Goal: Task Accomplishment & Management: Manage account settings

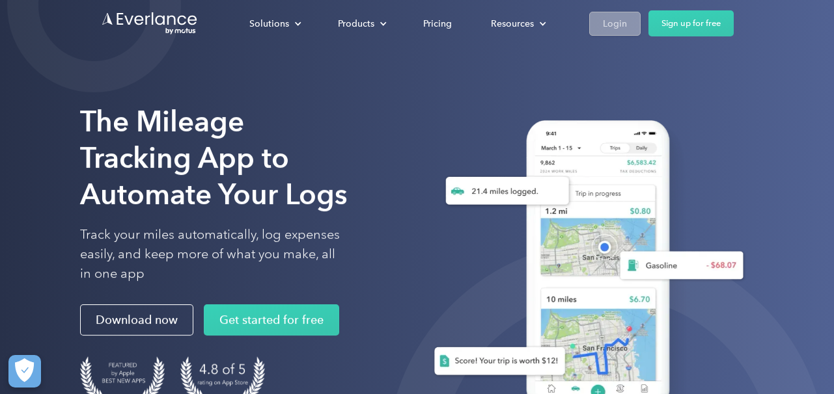
click at [604, 27] on div "Login" at bounding box center [615, 24] width 24 height 16
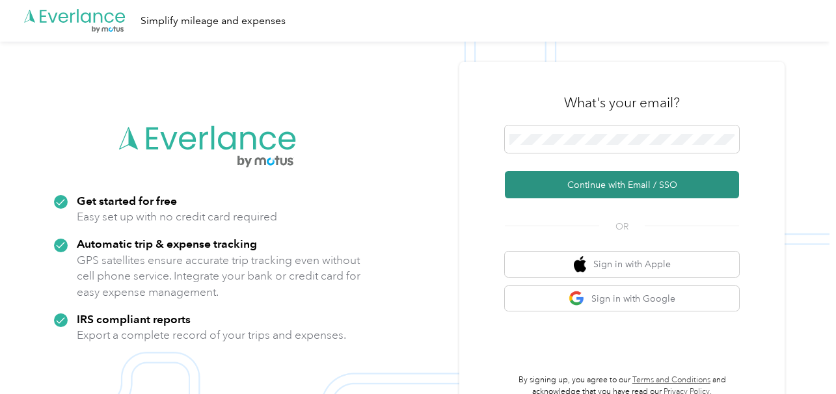
click at [640, 184] on button "Continue with Email / SSO" at bounding box center [622, 184] width 234 height 27
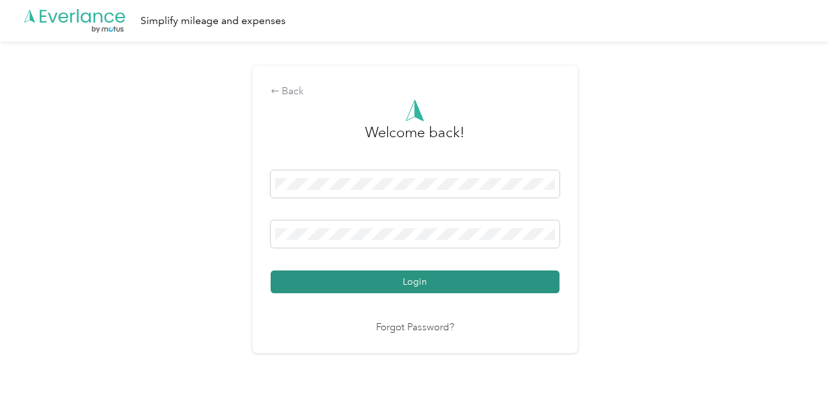
click at [369, 285] on button "Login" at bounding box center [415, 282] width 289 height 23
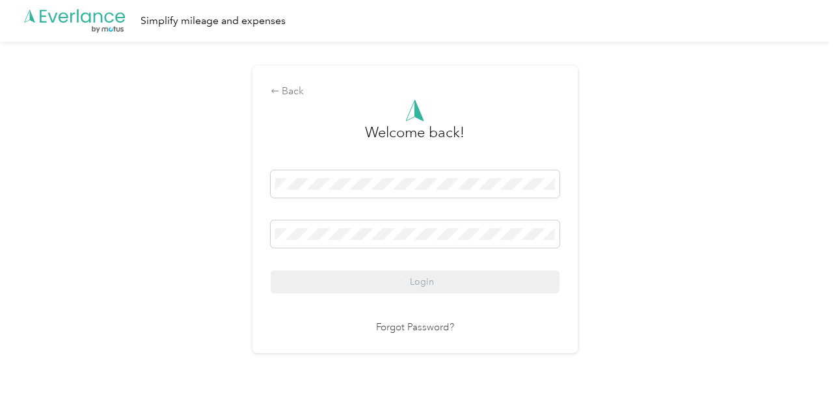
click at [369, 285] on div "Login" at bounding box center [415, 232] width 289 height 123
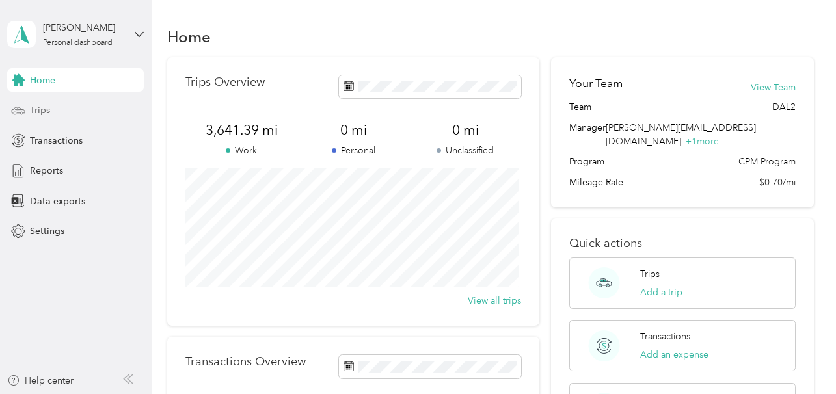
click at [52, 110] on div "Trips" at bounding box center [75, 110] width 137 height 23
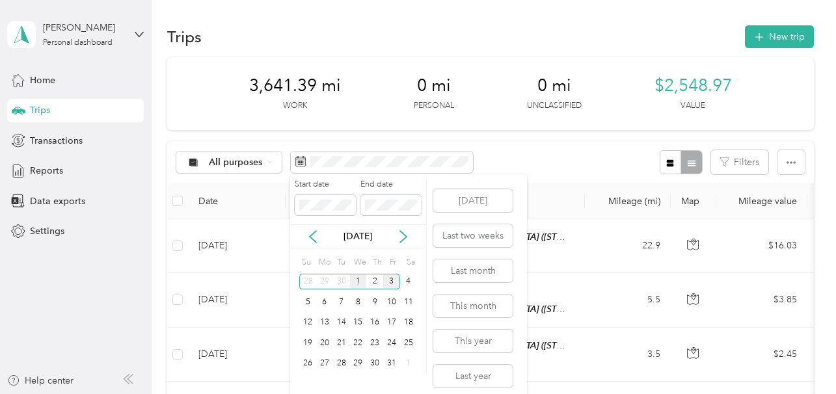
click at [359, 282] on div "1" at bounding box center [358, 282] width 17 height 16
click at [393, 283] on div "3" at bounding box center [391, 282] width 17 height 16
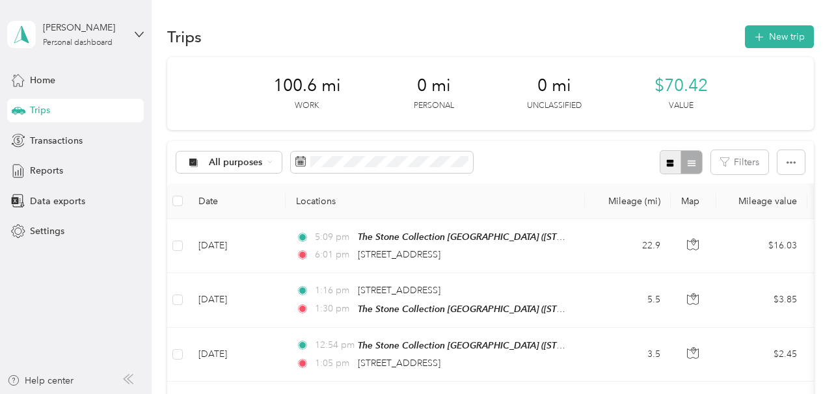
click at [670, 165] on icon "button" at bounding box center [670, 162] width 7 height 7
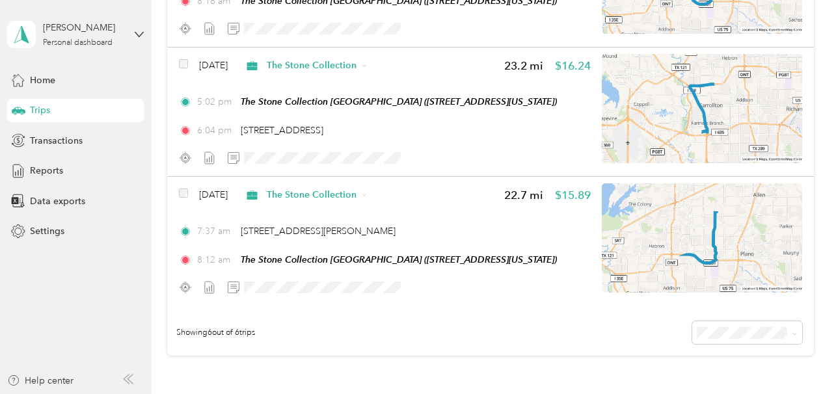
scroll to position [653, 0]
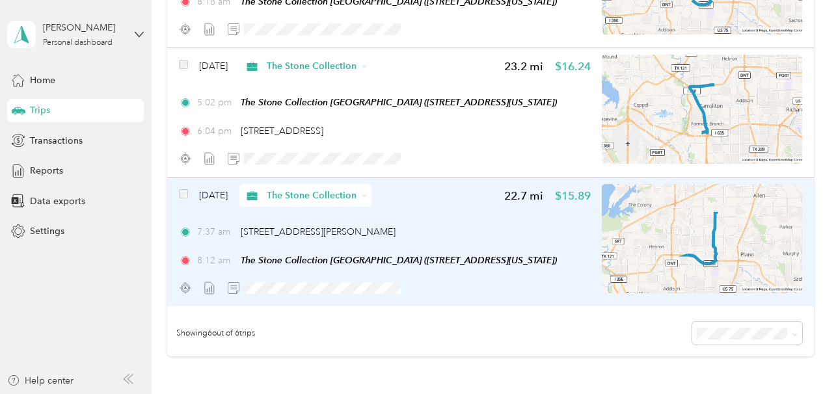
click at [714, 253] on img at bounding box center [702, 238] width 200 height 109
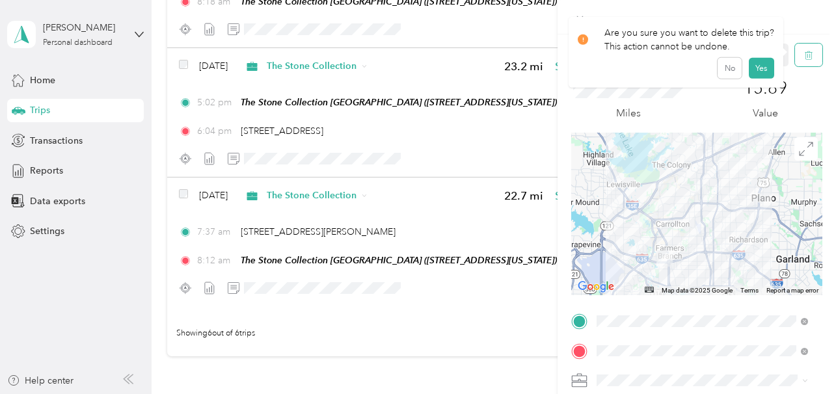
click at [804, 59] on icon "button" at bounding box center [808, 55] width 9 height 9
click at [766, 71] on button "Yes" at bounding box center [760, 71] width 25 height 21
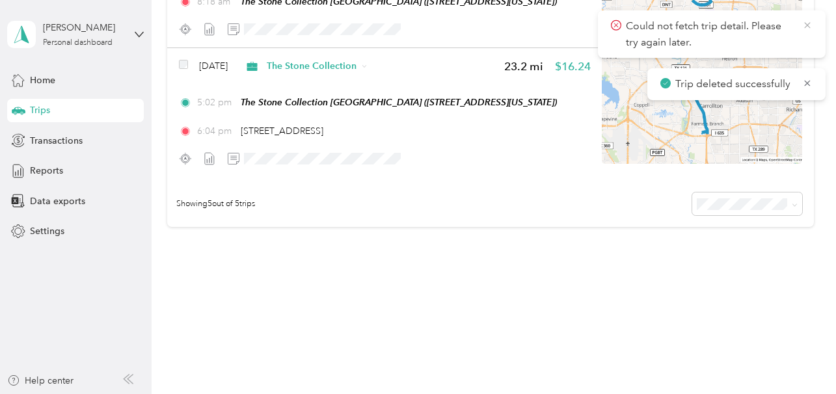
click at [809, 20] on icon at bounding box center [807, 26] width 10 height 12
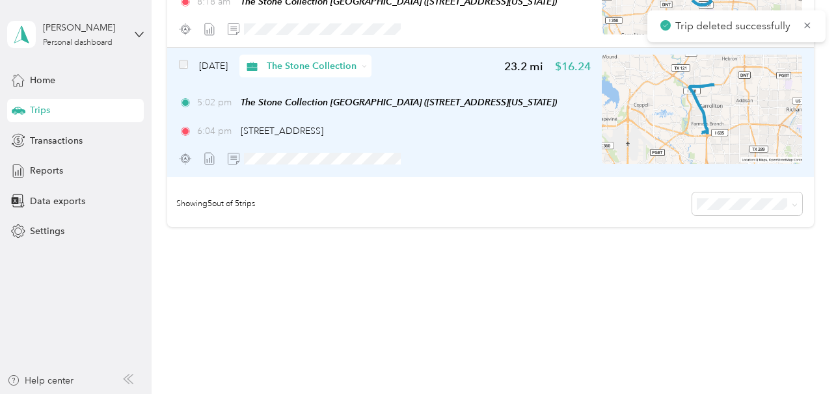
click at [583, 133] on div "6:04 pm 2750–2798 Bowie Dr, Plano, TX" at bounding box center [385, 131] width 412 height 14
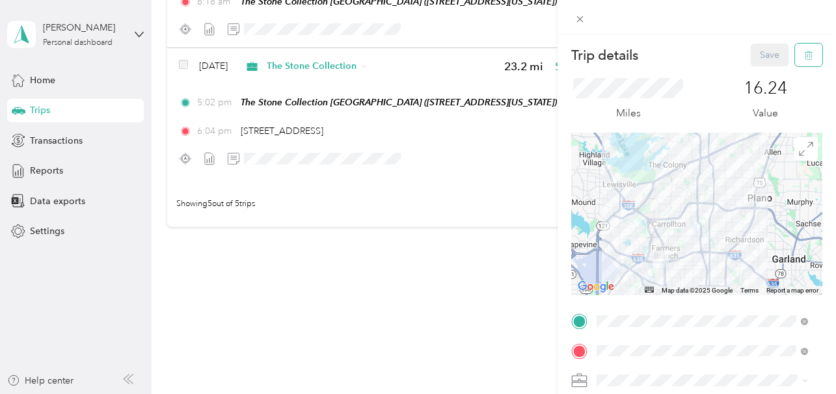
click at [804, 53] on icon "button" at bounding box center [808, 55] width 9 height 9
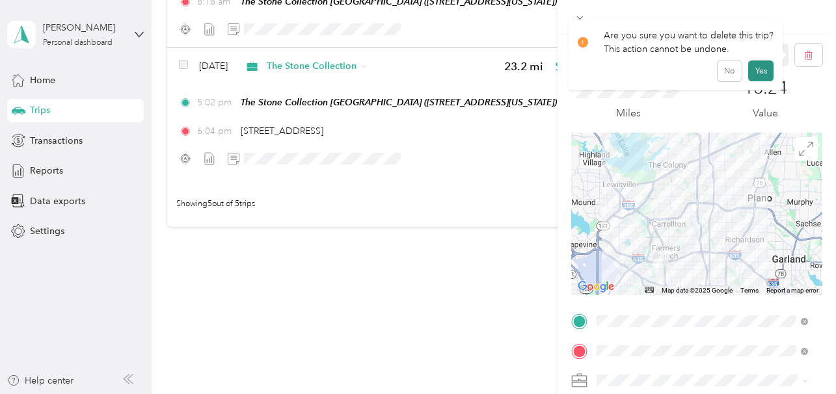
click at [767, 70] on button "Yes" at bounding box center [760, 71] width 25 height 21
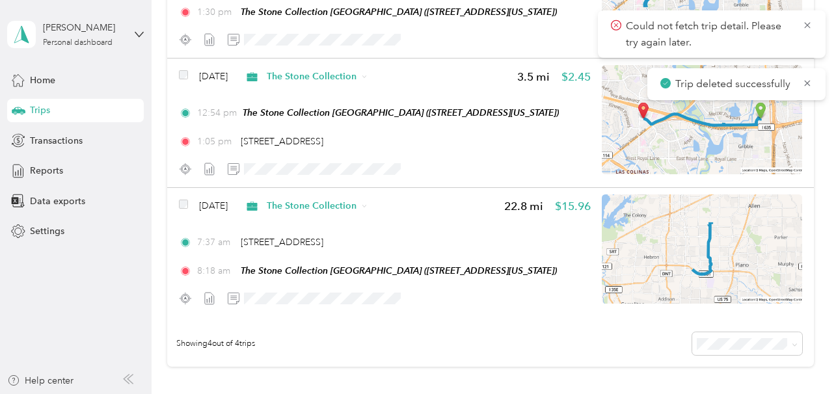
scroll to position [381, 0]
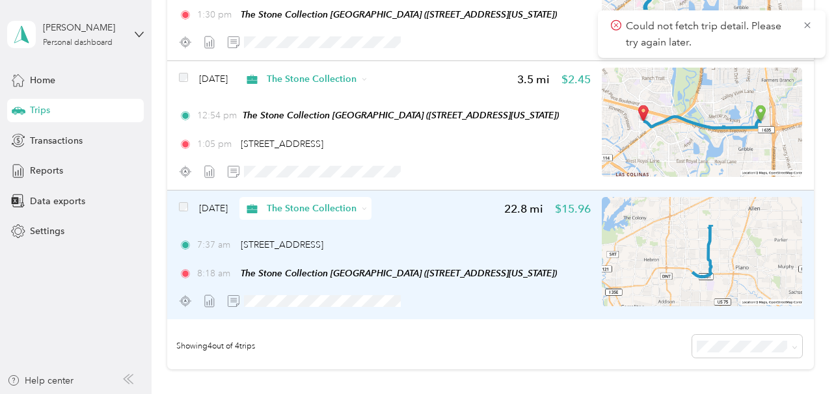
click at [735, 248] on img at bounding box center [702, 251] width 200 height 109
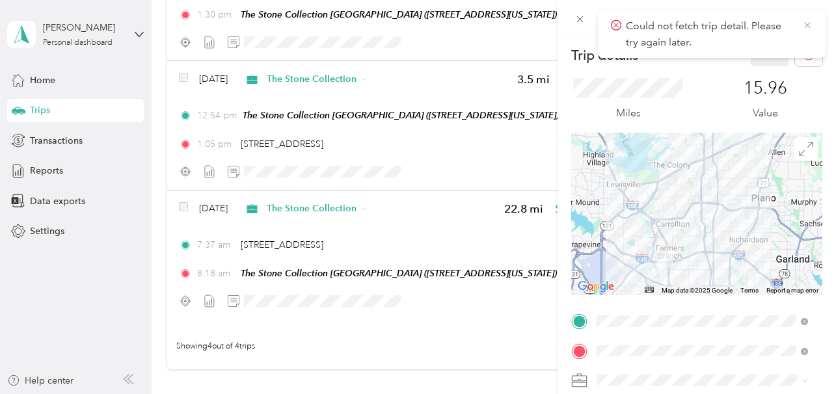
click at [810, 22] on icon at bounding box center [807, 26] width 10 height 12
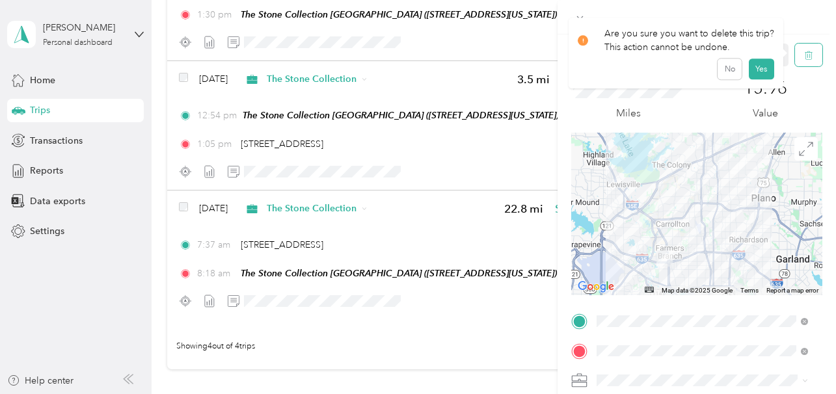
click at [804, 54] on icon "button" at bounding box center [808, 55] width 9 height 9
click at [757, 74] on button "Yes" at bounding box center [760, 71] width 25 height 21
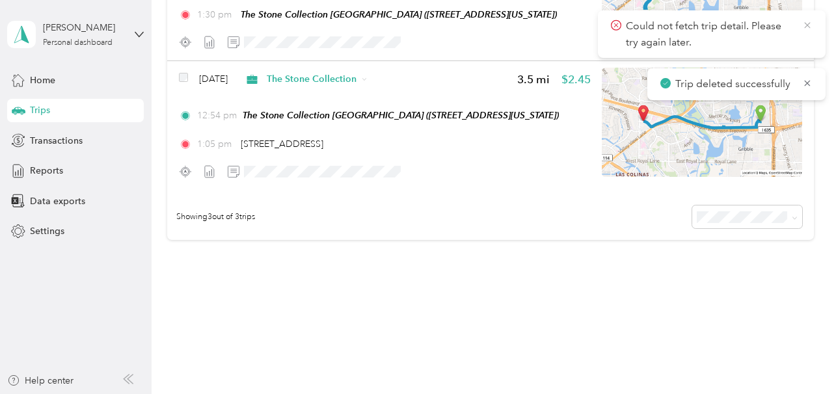
click at [810, 27] on icon at bounding box center [807, 26] width 10 height 12
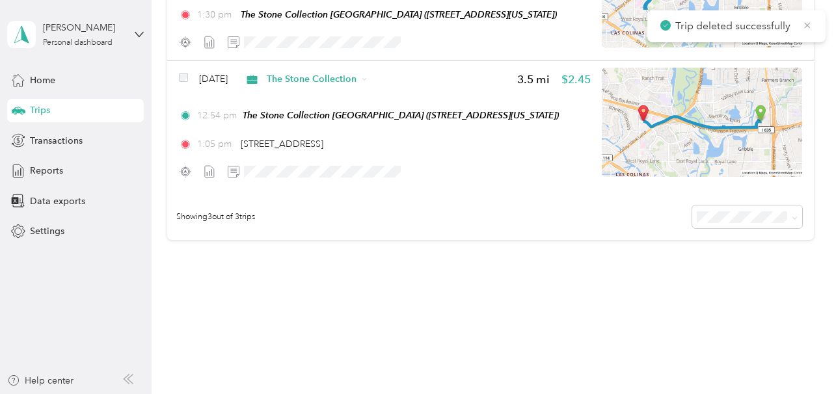
click at [806, 23] on icon at bounding box center [808, 25] width 6 height 6
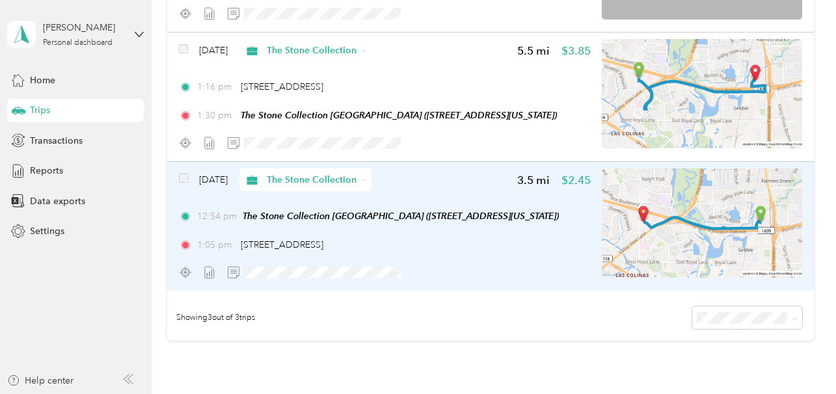
scroll to position [278, 0]
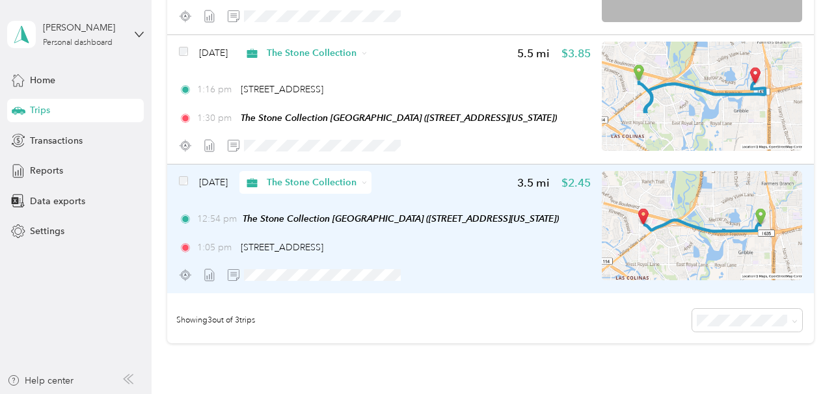
click at [783, 204] on img at bounding box center [702, 225] width 200 height 109
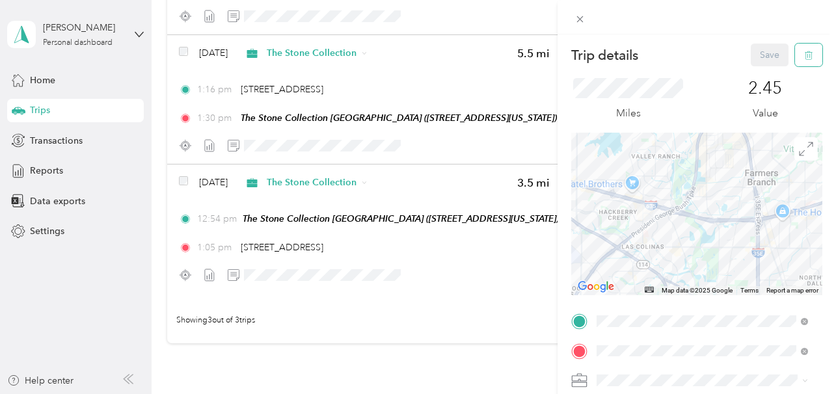
click at [804, 54] on icon "button" at bounding box center [808, 55] width 9 height 9
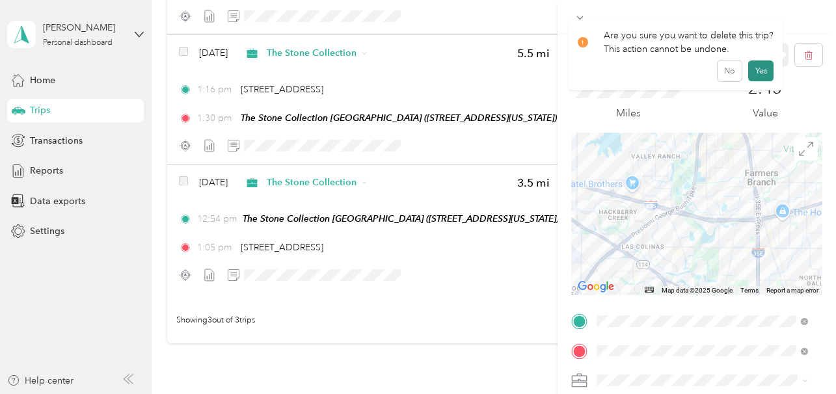
click at [759, 72] on button "Yes" at bounding box center [760, 71] width 25 height 21
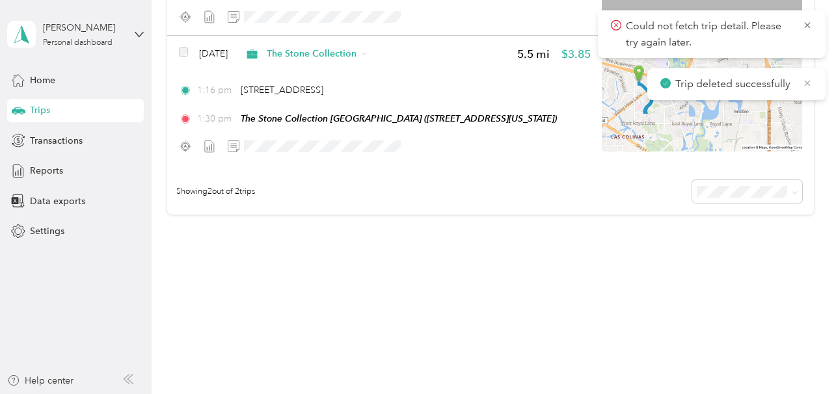
click at [811, 83] on icon at bounding box center [807, 83] width 10 height 12
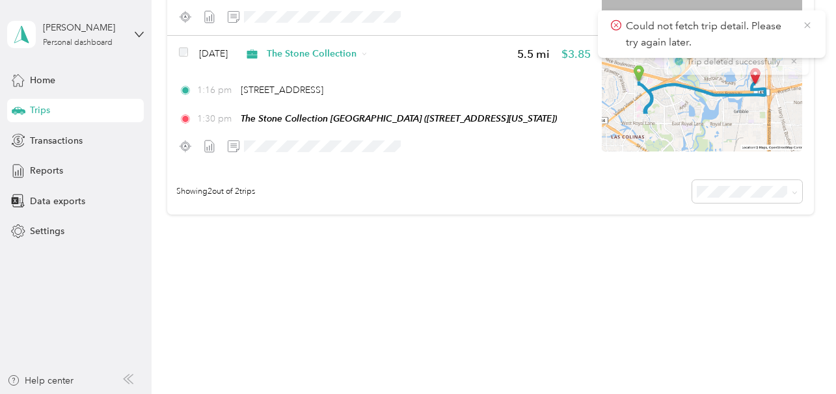
click at [806, 27] on icon at bounding box center [807, 26] width 10 height 12
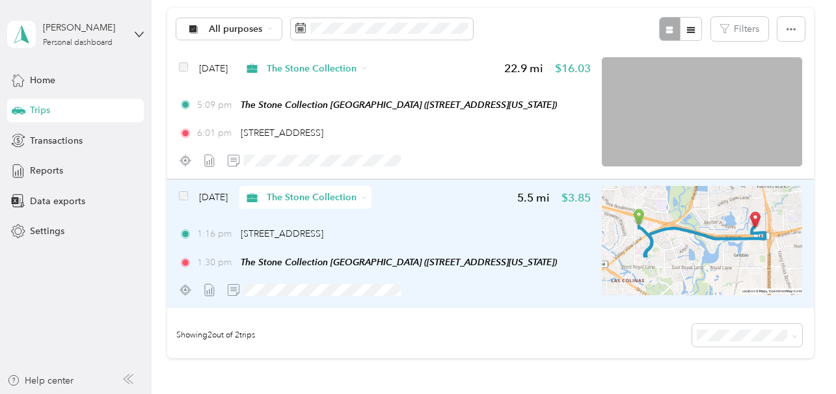
scroll to position [130, 0]
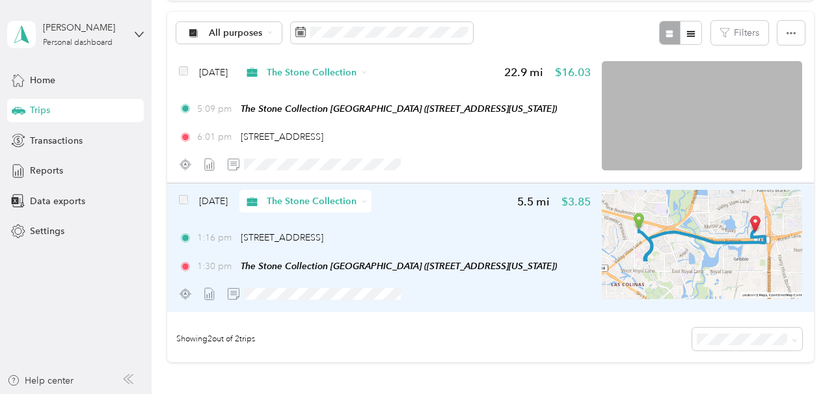
click at [696, 245] on img at bounding box center [702, 244] width 200 height 109
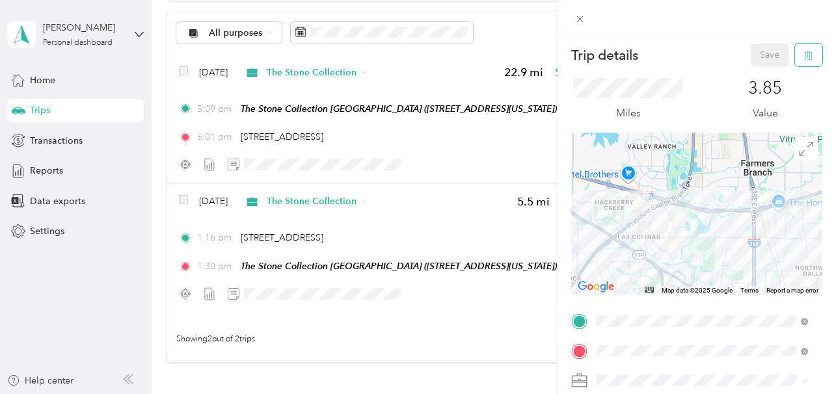
click at [804, 50] on span "button" at bounding box center [808, 54] width 9 height 11
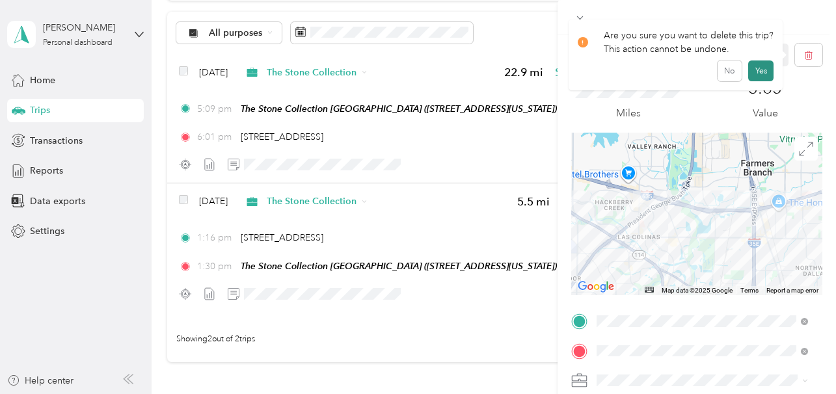
click at [765, 72] on button "Yes" at bounding box center [760, 71] width 25 height 21
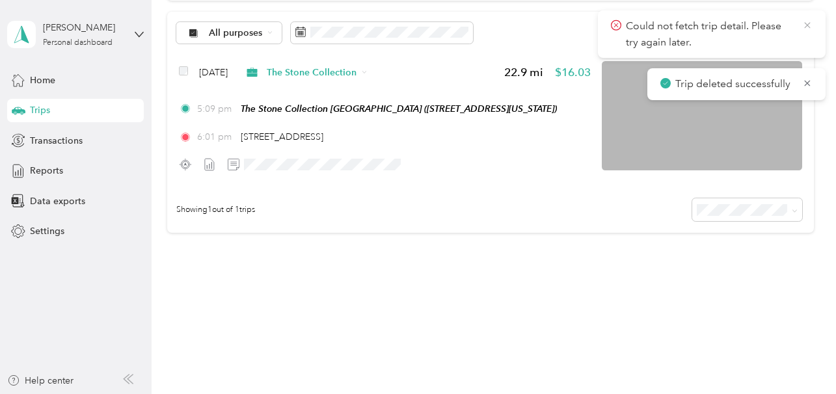
click at [807, 25] on icon at bounding box center [807, 25] width 6 height 6
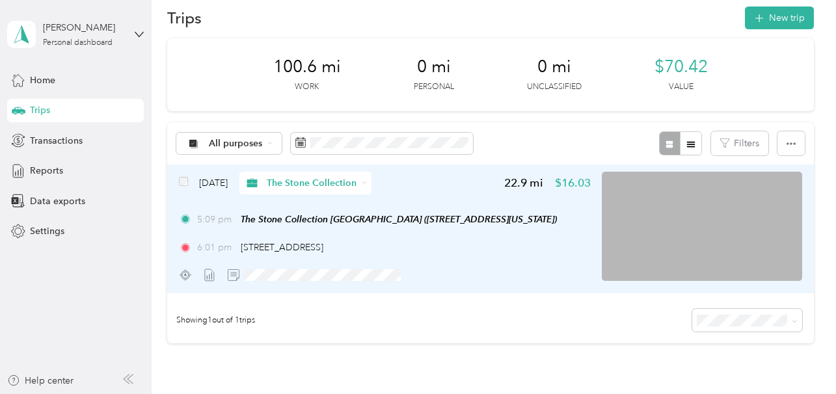
scroll to position [7, 0]
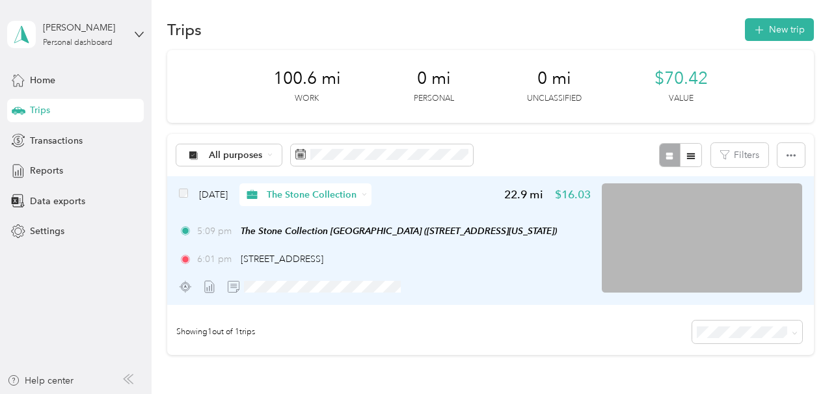
click at [774, 199] on img at bounding box center [702, 238] width 200 height 109
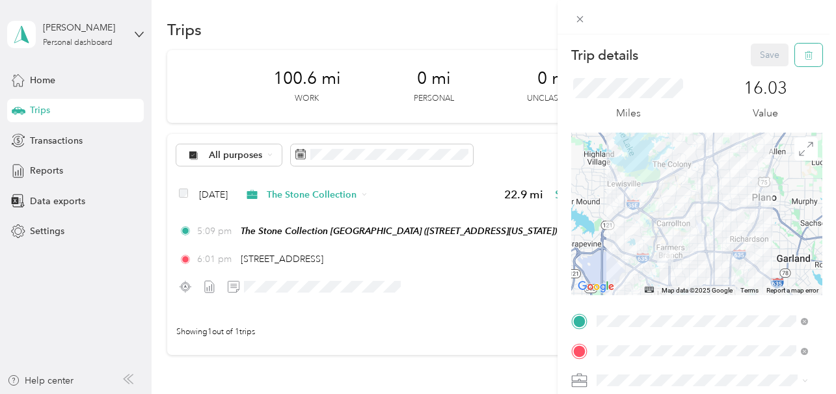
click at [804, 57] on icon "button" at bounding box center [808, 55] width 9 height 9
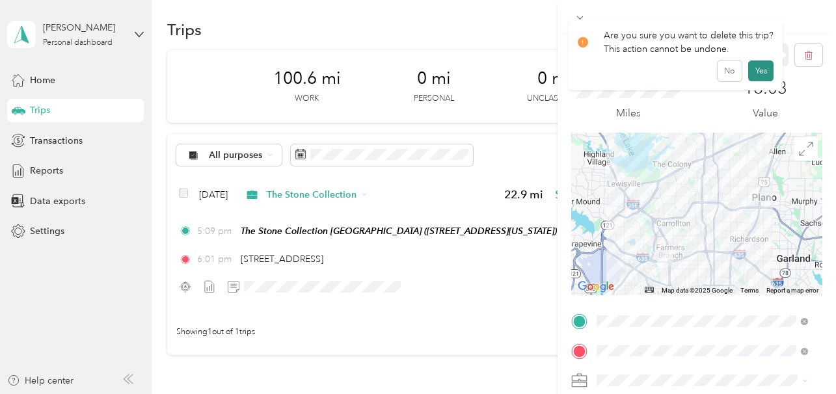
click at [762, 68] on button "Yes" at bounding box center [760, 71] width 25 height 21
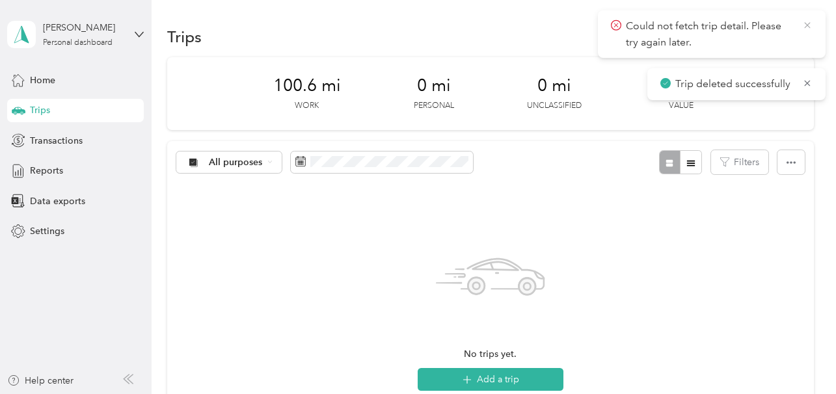
click at [808, 25] on icon at bounding box center [807, 25] width 6 height 6
